Goal: Transaction & Acquisition: Purchase product/service

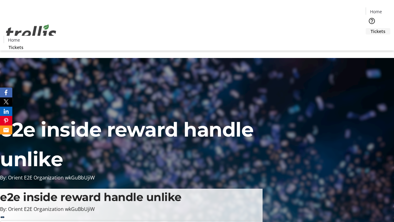
click at [371, 28] on span "Tickets" at bounding box center [378, 31] width 15 height 6
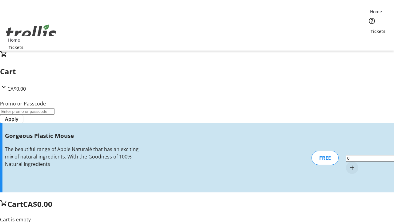
click at [349, 164] on mat-icon "Increment by one" at bounding box center [352, 167] width 7 height 7
type input "1"
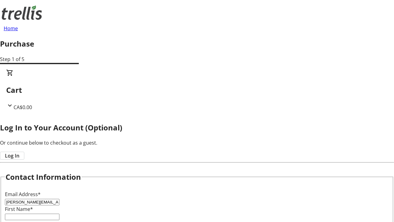
type input "[PERSON_NAME][EMAIL_ADDRESS][DOMAIN_NAME]"
type input "[PERSON_NAME]"
type input "Kohler"
